Goal: Task Accomplishment & Management: Complete application form

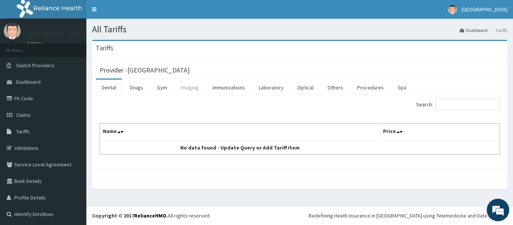
click at [191, 87] on link "Imaging" at bounding box center [190, 88] width 30 height 16
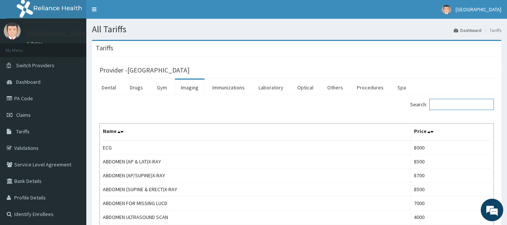
click at [469, 104] on input "Search:" at bounding box center [461, 104] width 65 height 11
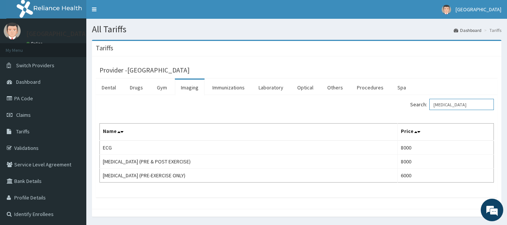
type input "ecg"
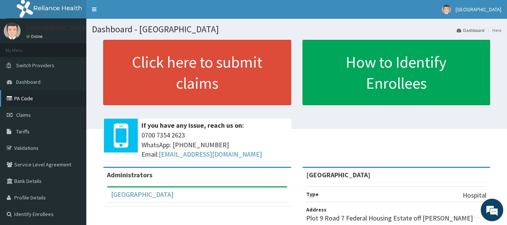
click at [23, 98] on link "PA Code" at bounding box center [43, 98] width 86 height 17
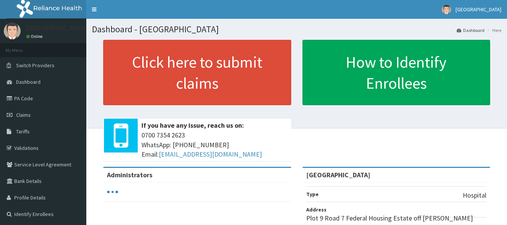
click at [32, 99] on link "PA Code" at bounding box center [43, 98] width 86 height 17
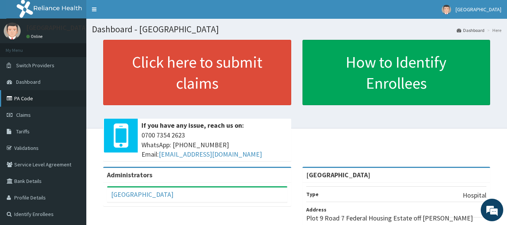
click at [25, 98] on link "PA Code" at bounding box center [43, 98] width 86 height 17
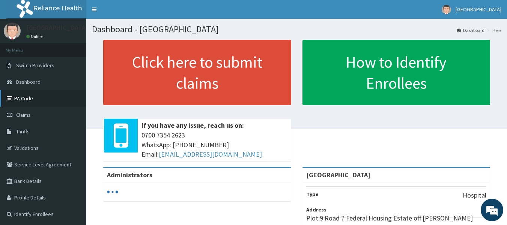
click at [26, 95] on link "PA Code" at bounding box center [43, 98] width 86 height 17
click at [26, 114] on span "Claims" at bounding box center [23, 114] width 15 height 7
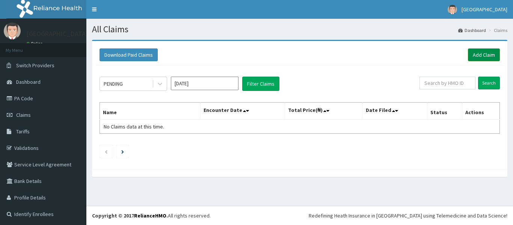
click at [484, 56] on link "Add Claim" at bounding box center [484, 54] width 32 height 13
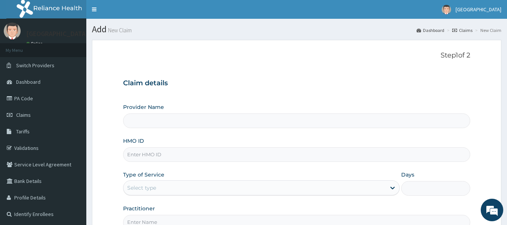
click at [236, 153] on input "HMO ID" at bounding box center [297, 154] width 348 height 15
type input "[GEOGRAPHIC_DATA]"
paste input "OQI/10066/A"
type input "OQI/10066/A"
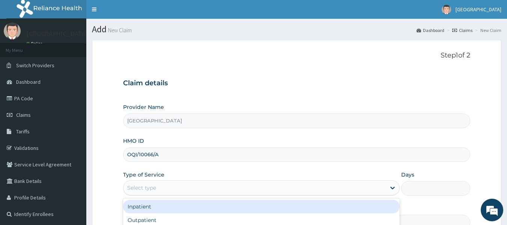
click at [275, 189] on div "Select type" at bounding box center [254, 188] width 262 height 12
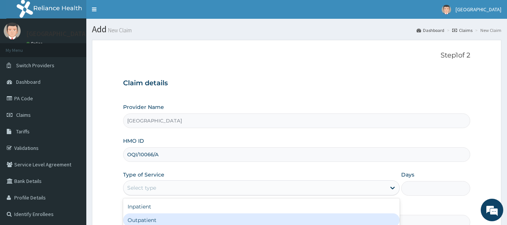
click at [272, 218] on div "Outpatient" at bounding box center [261, 220] width 277 height 14
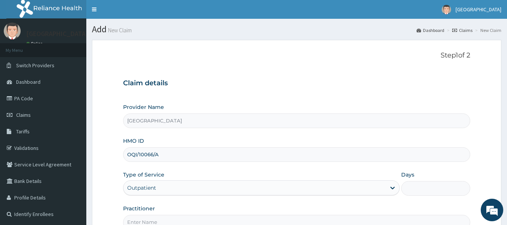
type input "1"
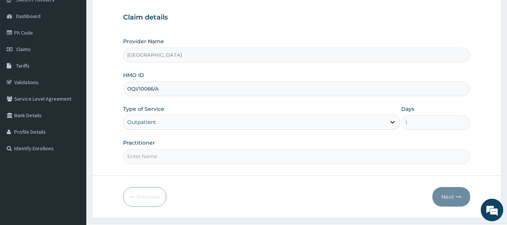
scroll to position [66, 0]
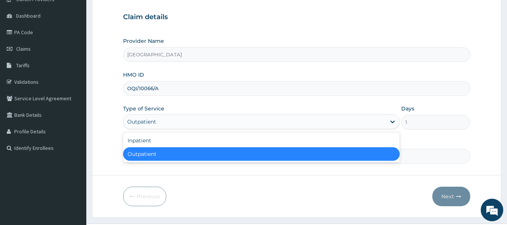
click at [228, 123] on div "Outpatient" at bounding box center [254, 122] width 262 height 12
type input "S"
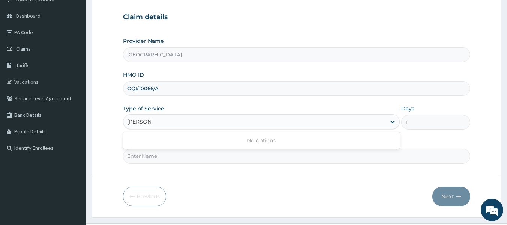
type input "Dr Sylvia"
click at [337, 196] on div "Previous Next" at bounding box center [297, 197] width 348 height 20
click at [347, 155] on input "Practitioner" at bounding box center [297, 156] width 348 height 15
type input "Dr. Sylvia Okonkwo"
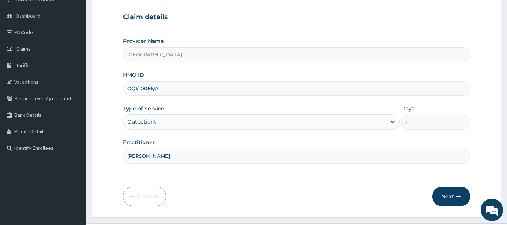
click at [454, 192] on button "Next" at bounding box center [451, 197] width 38 height 20
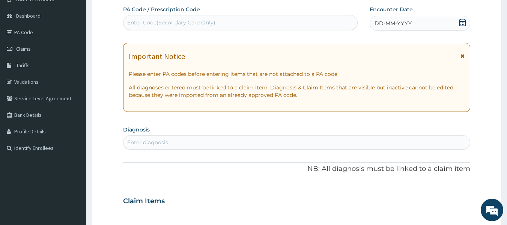
click at [151, 18] on div "Enter Code(Secondary Care Only)" at bounding box center [240, 23] width 234 height 12
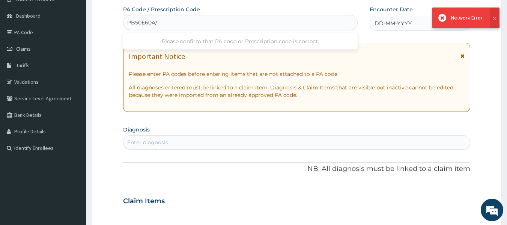
click at [134, 22] on input "PB50E60A/" at bounding box center [142, 23] width 31 height 8
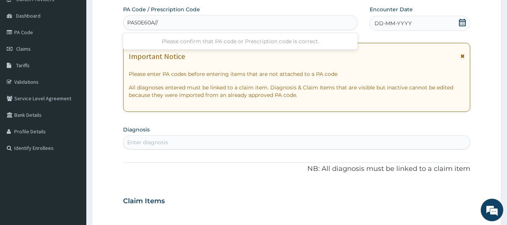
type input "PA50E60A//"
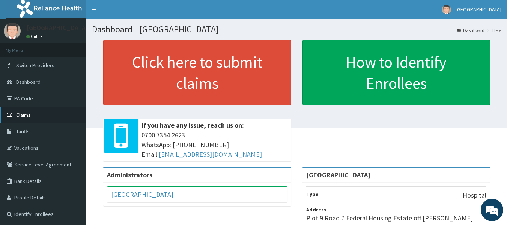
click at [32, 113] on link "Claims" at bounding box center [43, 115] width 86 height 17
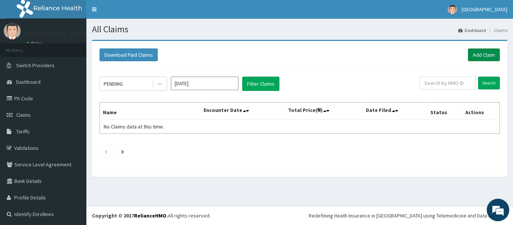
click at [480, 52] on link "Add Claim" at bounding box center [484, 54] width 32 height 13
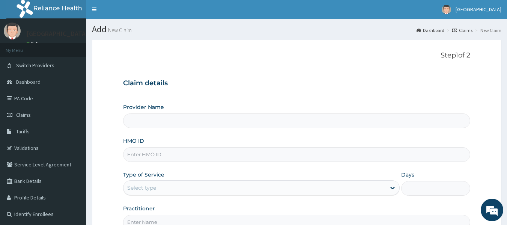
click at [268, 160] on input "HMO ID" at bounding box center [297, 154] width 348 height 15
type input "[GEOGRAPHIC_DATA]"
paste input "OQI/10066/A"
type input "OQI/10066/A"
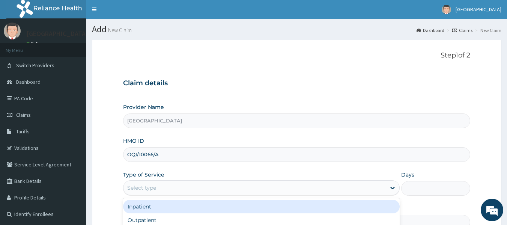
click at [318, 190] on div "Select type" at bounding box center [254, 188] width 262 height 12
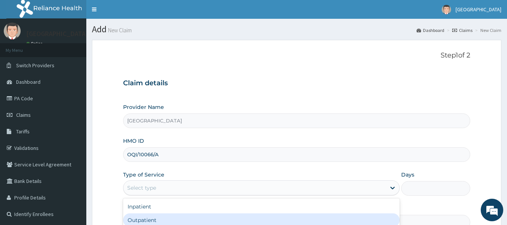
click at [319, 219] on div "Outpatient" at bounding box center [261, 220] width 277 height 14
type input "1"
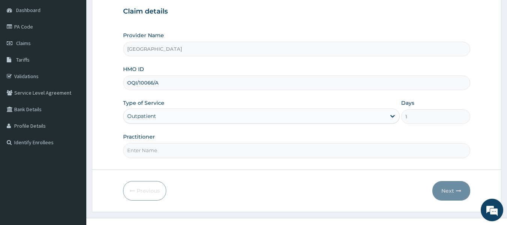
scroll to position [72, 0]
click at [260, 154] on input "Practitioner" at bounding box center [297, 150] width 348 height 15
type input "Dr. Sylvia Okonkwo"
click at [452, 191] on button "Next" at bounding box center [451, 191] width 38 height 20
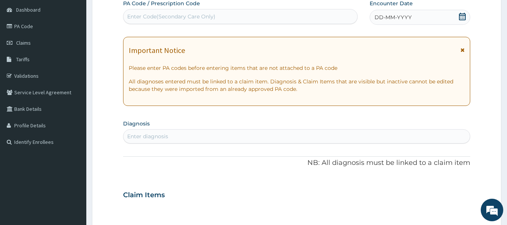
click at [278, 15] on div "Enter Code(Secondary Care Only)" at bounding box center [240, 17] width 234 height 12
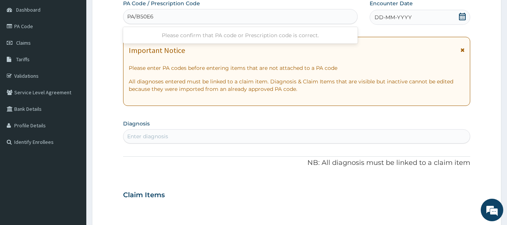
type input "PA/B50E60"
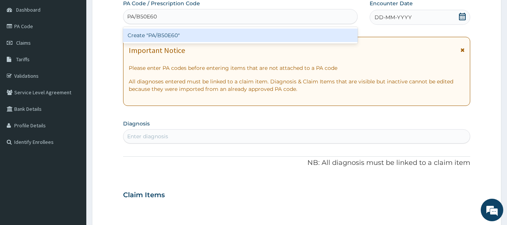
click at [265, 36] on div "Create "PA/B50E60"" at bounding box center [240, 36] width 235 height 14
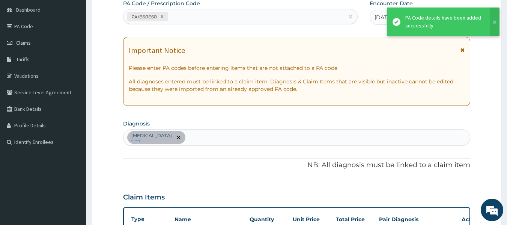
scroll to position [200, 0]
